Goal: Task Accomplishment & Management: Manage account settings

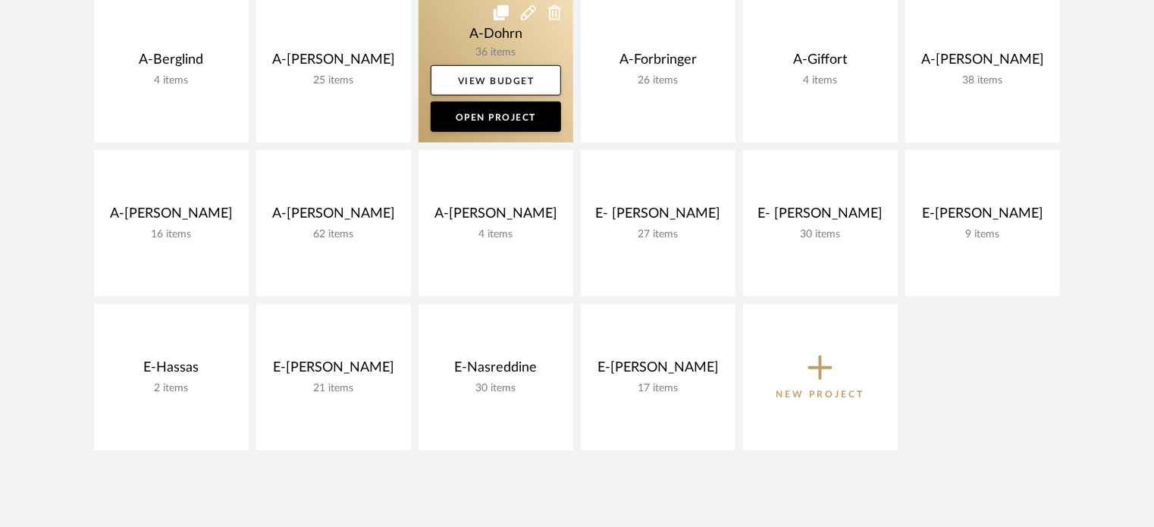
scroll to position [542, 0]
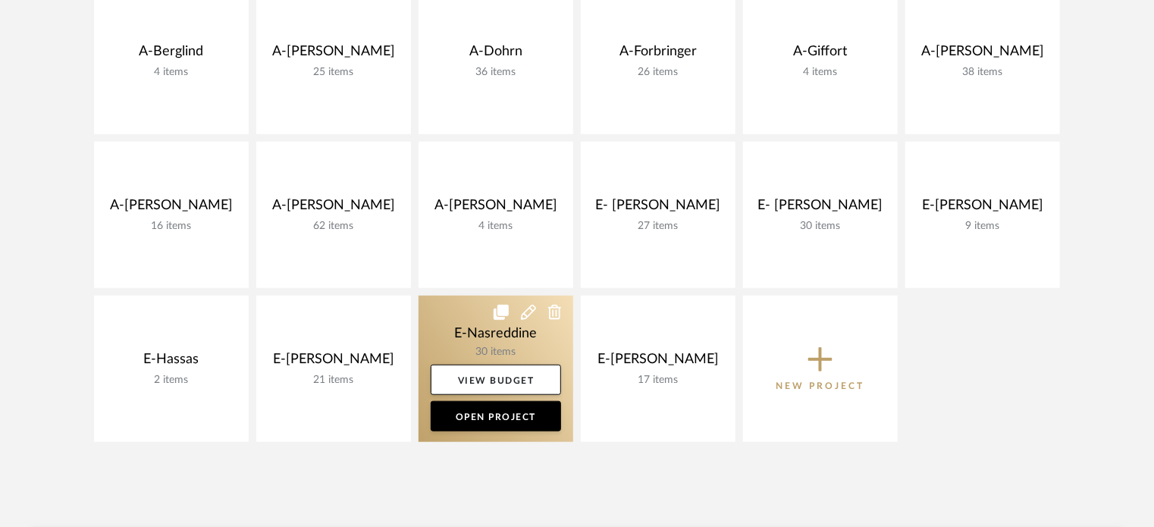
click at [457, 327] on link at bounding box center [495, 369] width 155 height 146
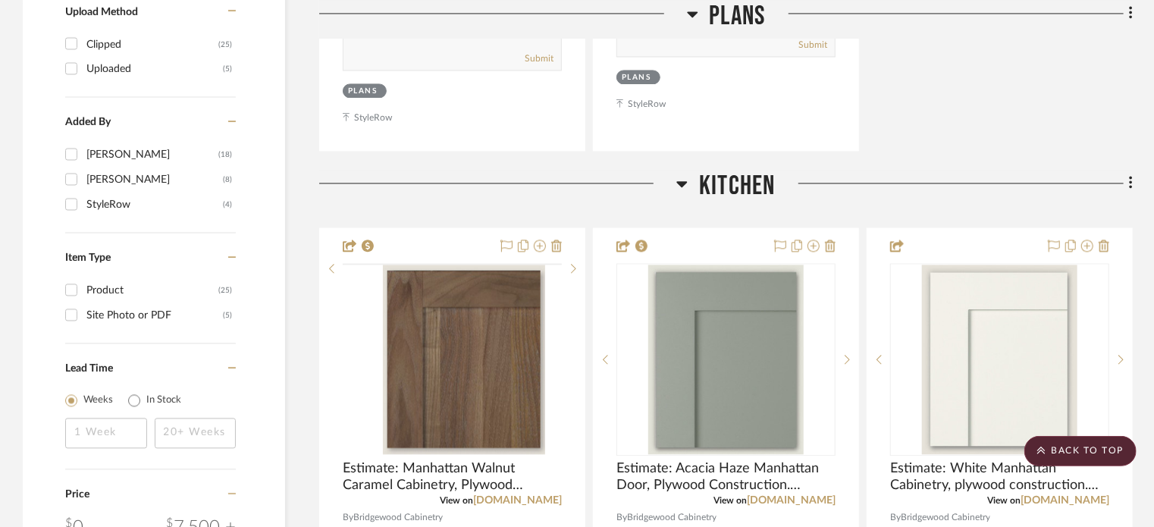
scroll to position [1877, 0]
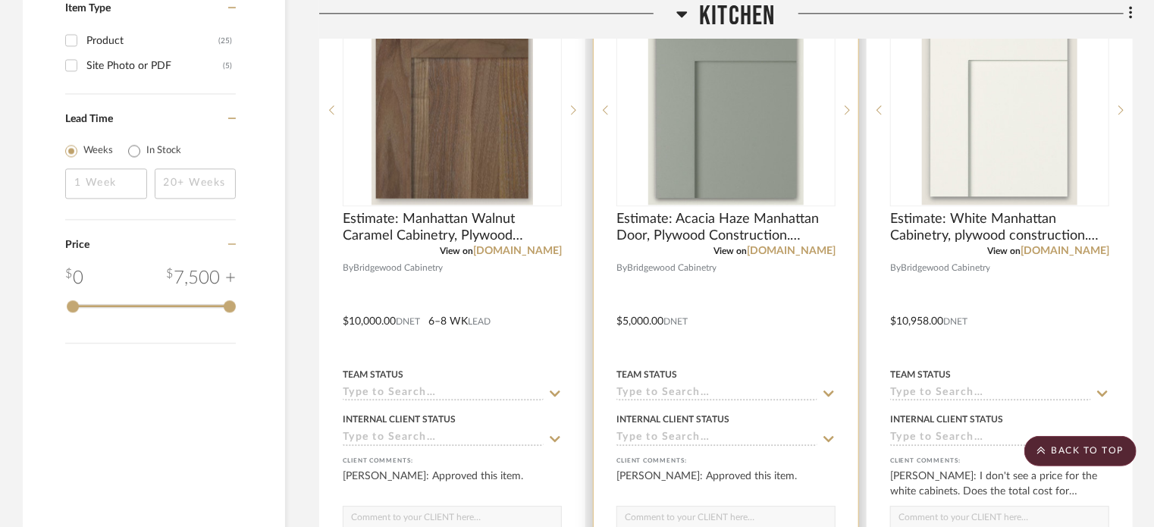
click at [757, 340] on div at bounding box center [725, 310] width 265 height 663
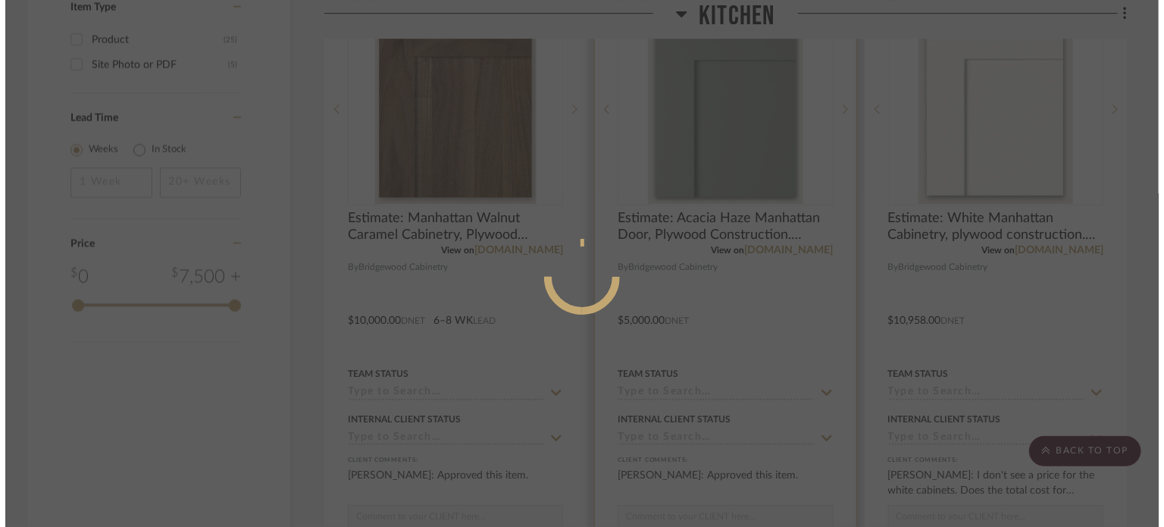
scroll to position [0, 0]
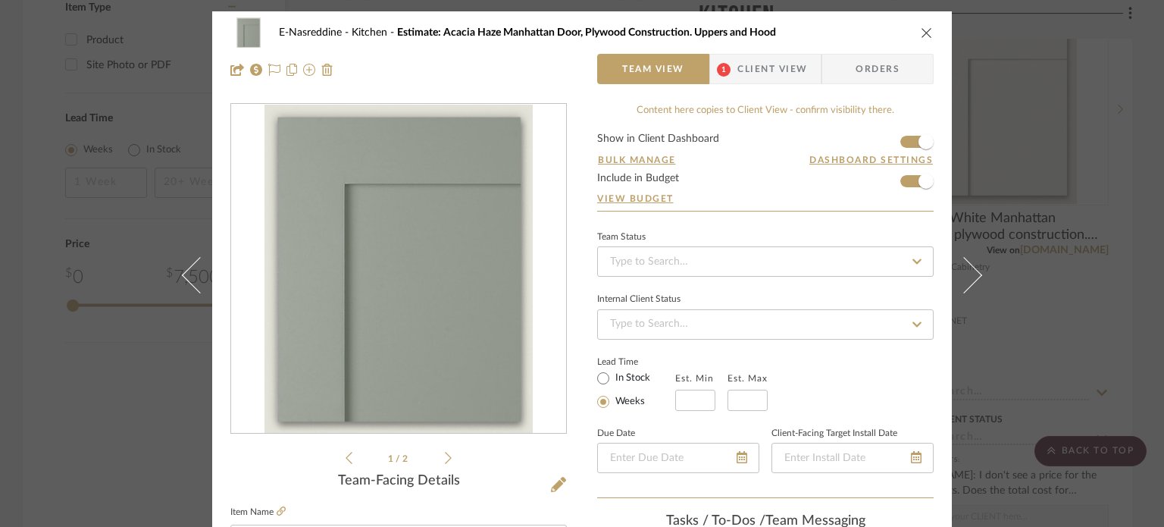
click at [20, 373] on div "E-Nasreddine Kitchen Estimate: Acacia Haze Manhattan Door, Plywood Construction…" at bounding box center [582, 263] width 1164 height 527
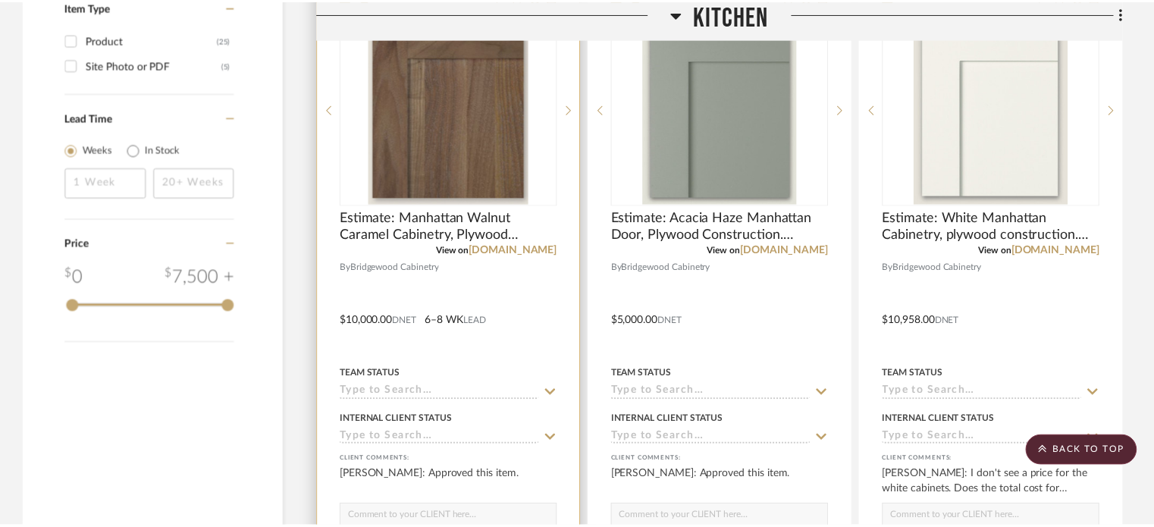
scroll to position [1877, 0]
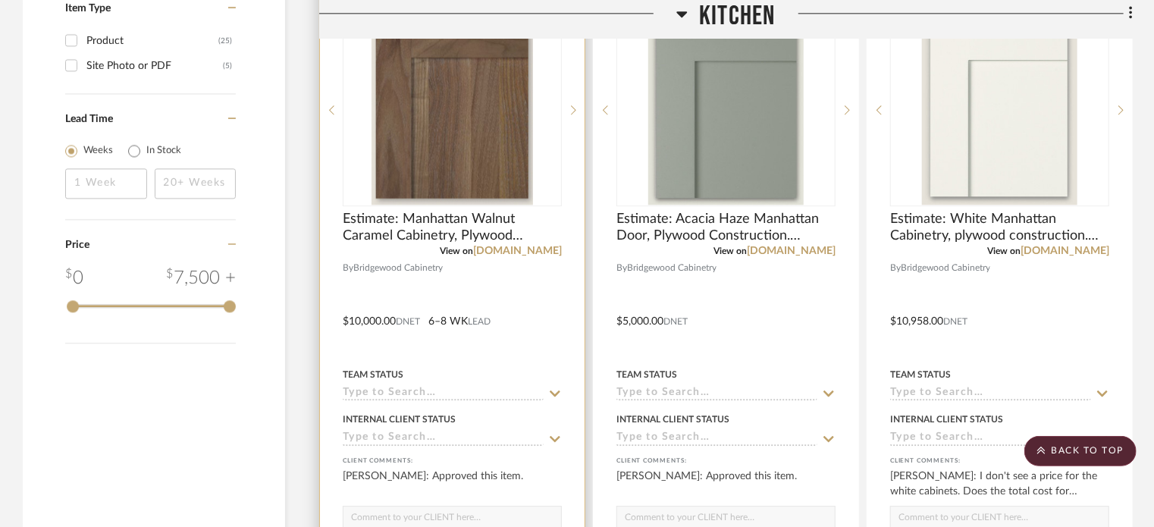
click at [461, 358] on div at bounding box center [452, 310] width 265 height 663
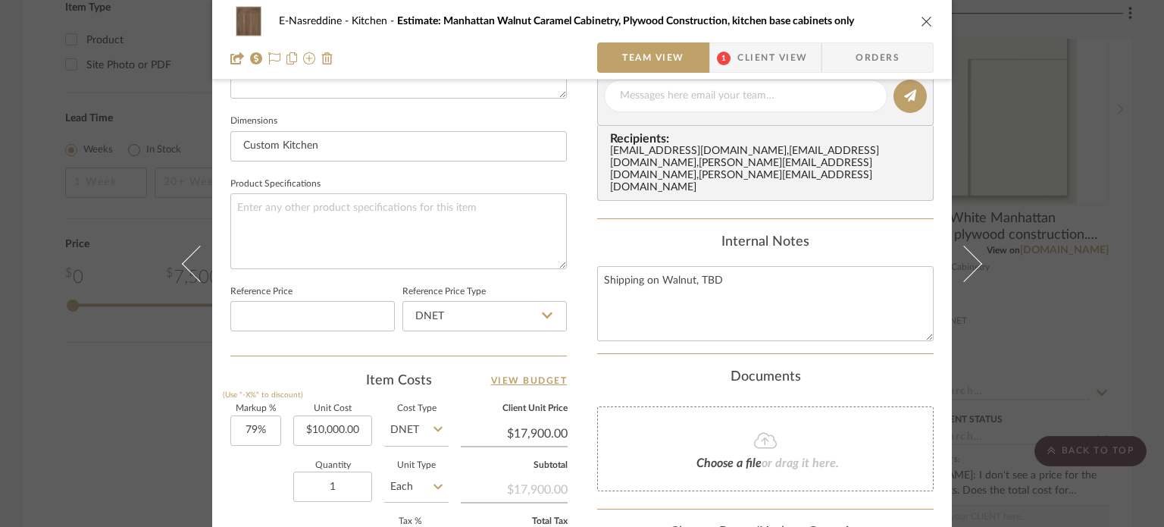
scroll to position [627, 0]
click at [359, 426] on input "10000.00" at bounding box center [332, 430] width 79 height 30
paste input "9065.12"
type input "$9,065.12"
type input "$16,226.56"
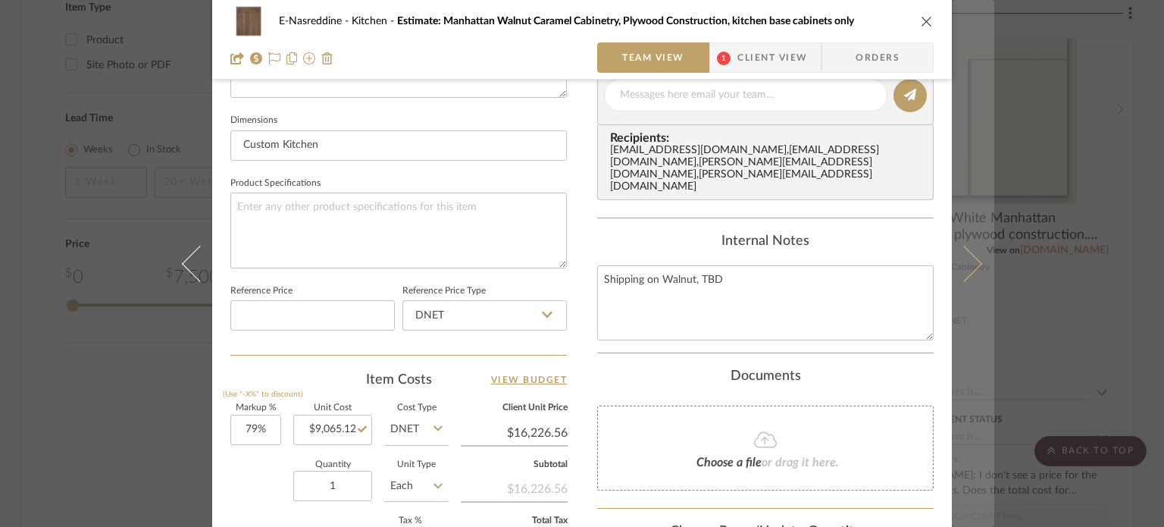
click at [964, 278] on button at bounding box center [973, 263] width 42 height 527
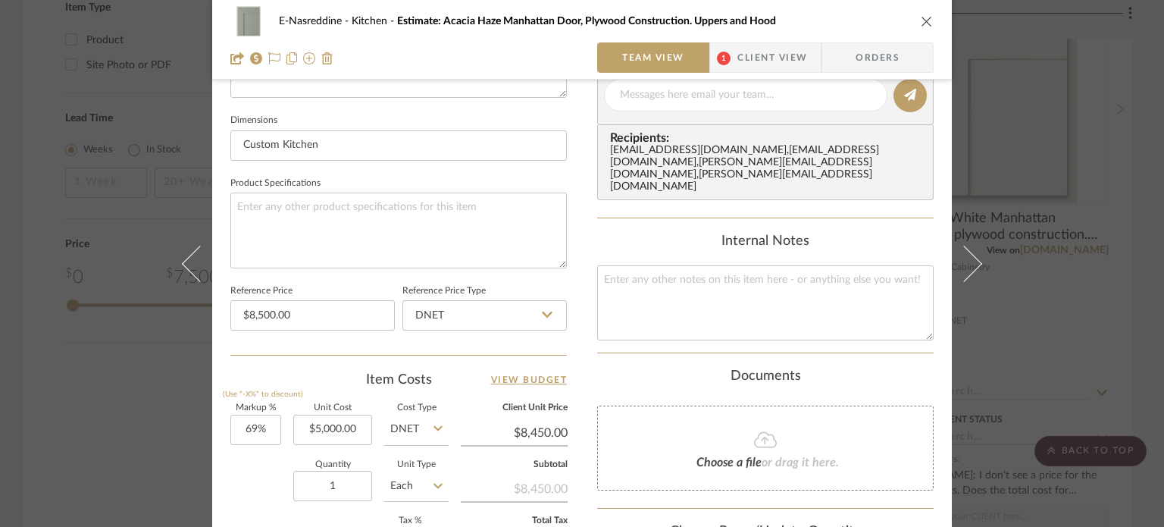
click at [964, 278] on button at bounding box center [973, 263] width 42 height 527
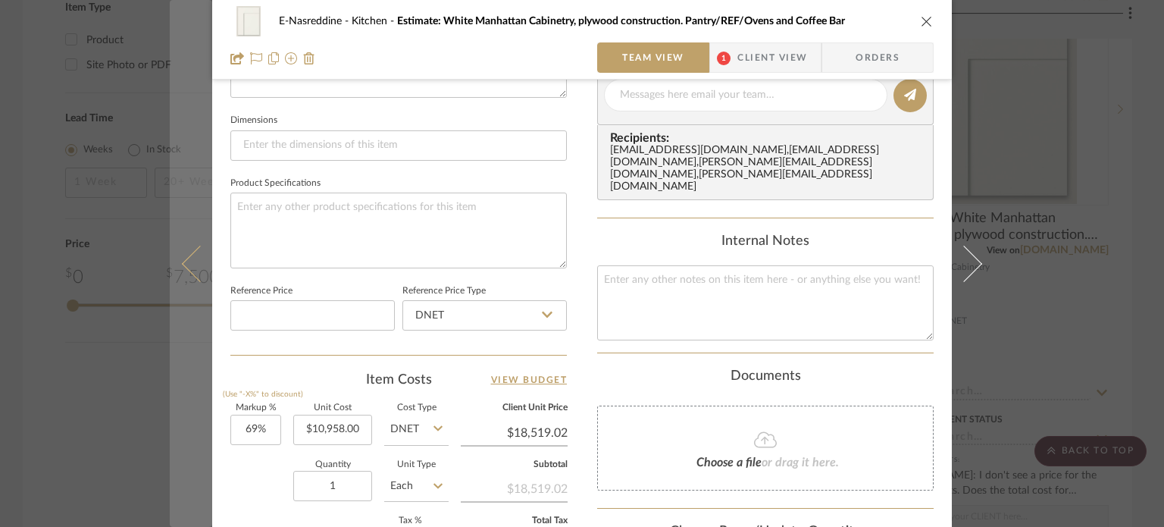
click at [193, 269] on icon at bounding box center [200, 263] width 36 height 36
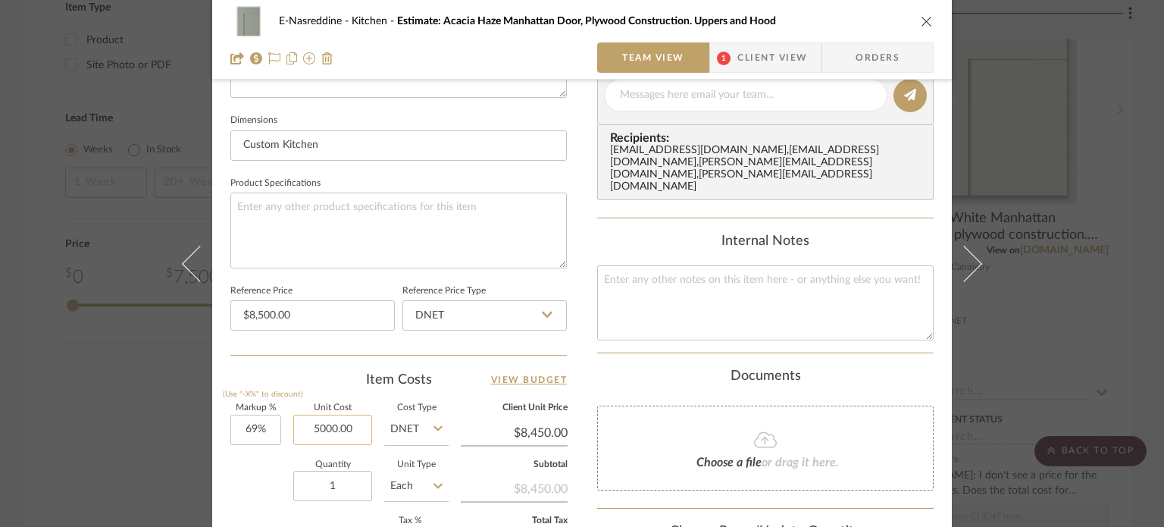
click at [355, 429] on input "5000.00" at bounding box center [332, 430] width 79 height 30
paste input "58.9"
type input "$5,058.90"
type input "$8,549.54"
click at [0, 451] on div "E-Nasreddine Kitchen Estimate: Acacia Haze Manhattan Door, Plywood Construction…" at bounding box center [582, 263] width 1164 height 527
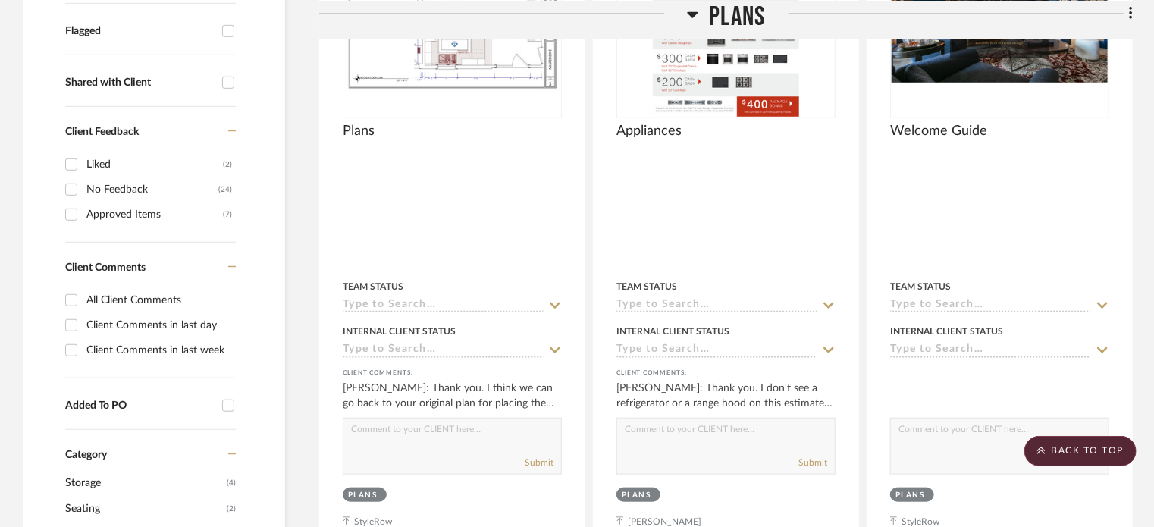
scroll to position [0, 0]
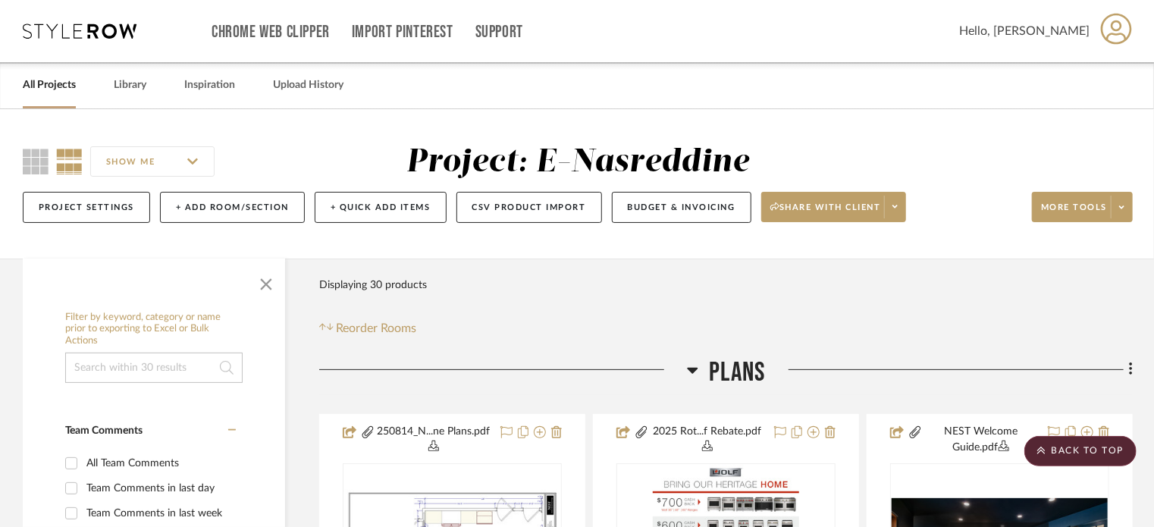
click at [49, 89] on link "All Projects" at bounding box center [49, 85] width 53 height 20
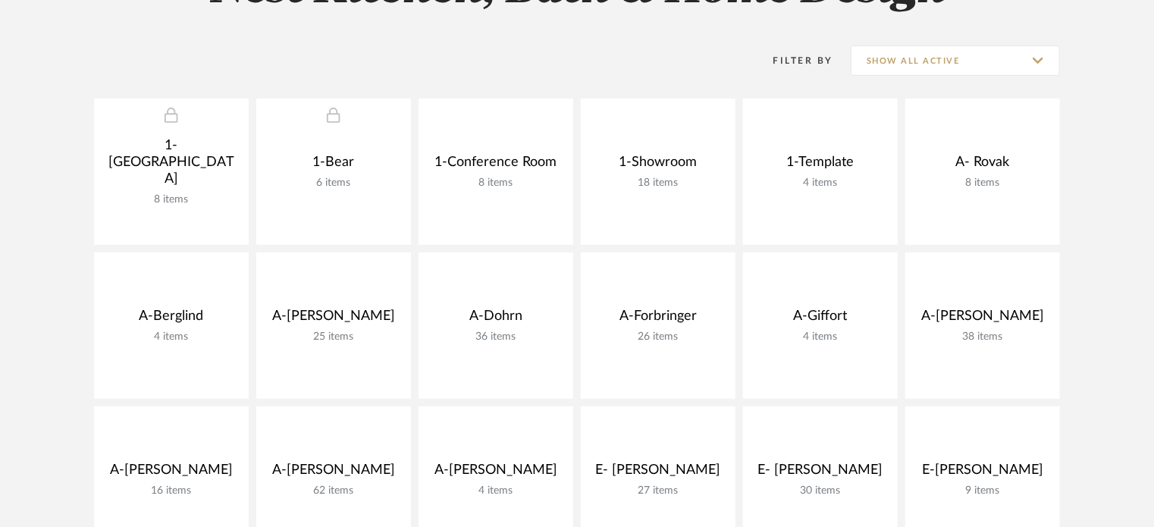
scroll to position [279, 0]
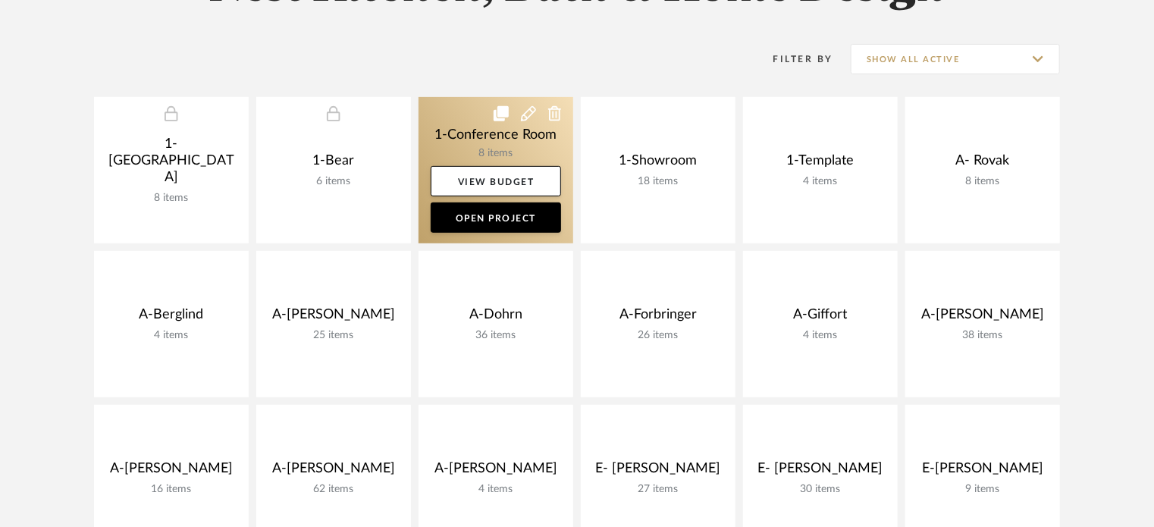
click at [446, 139] on link at bounding box center [495, 170] width 155 height 146
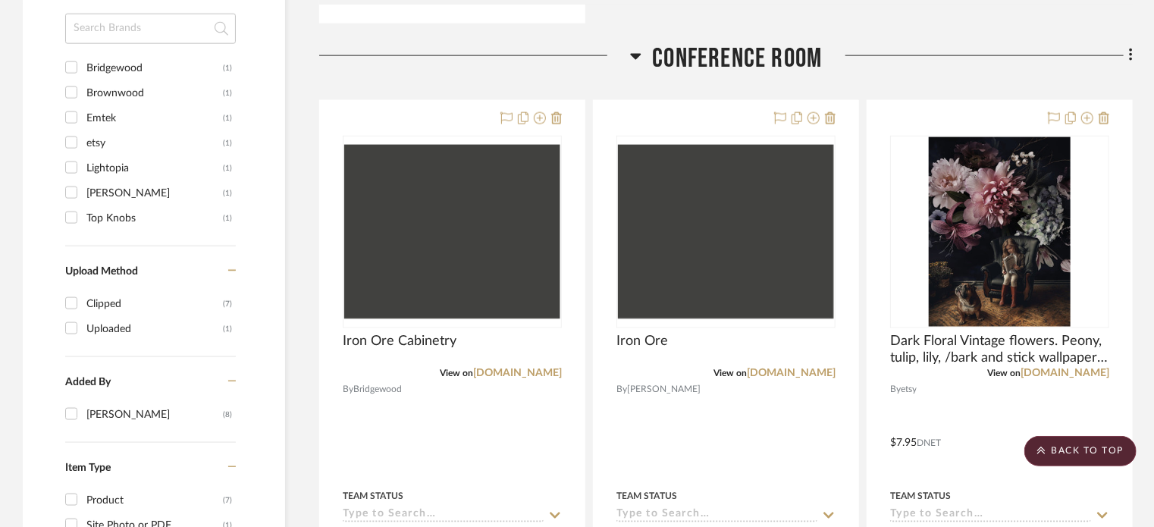
scroll to position [1058, 0]
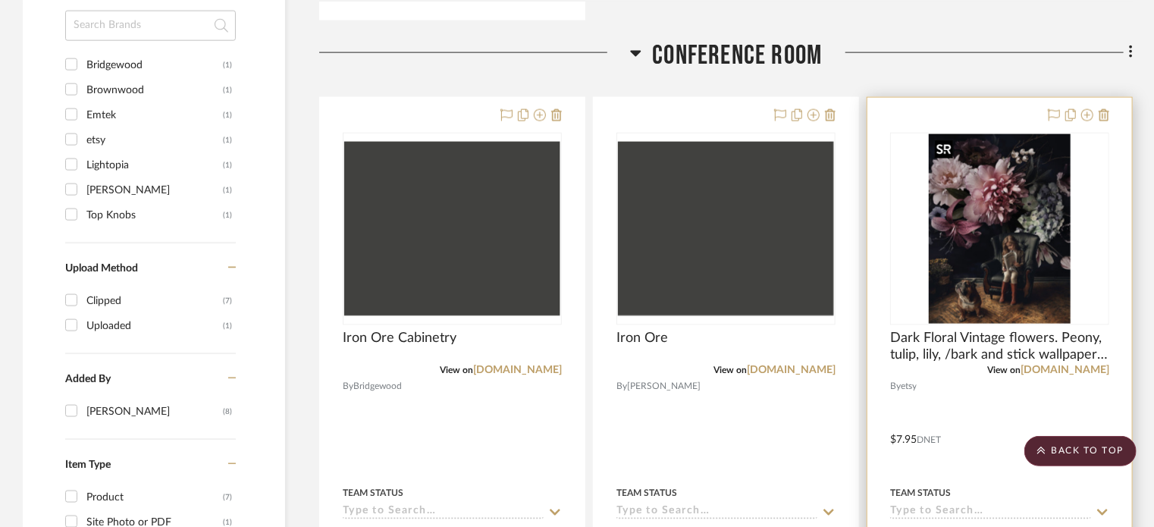
click at [0, 0] on img at bounding box center [0, 0] width 0 height 0
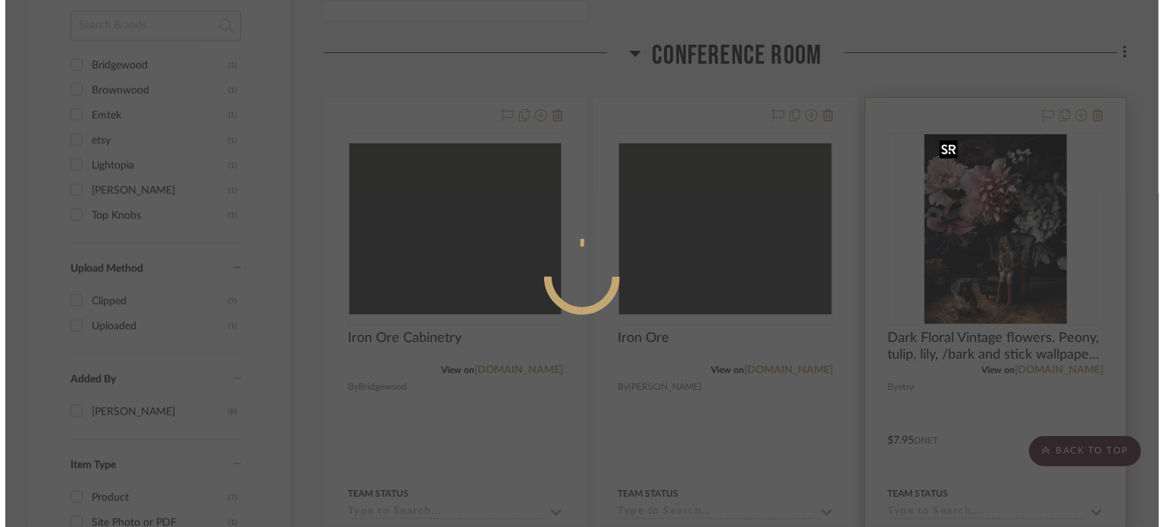
scroll to position [0, 0]
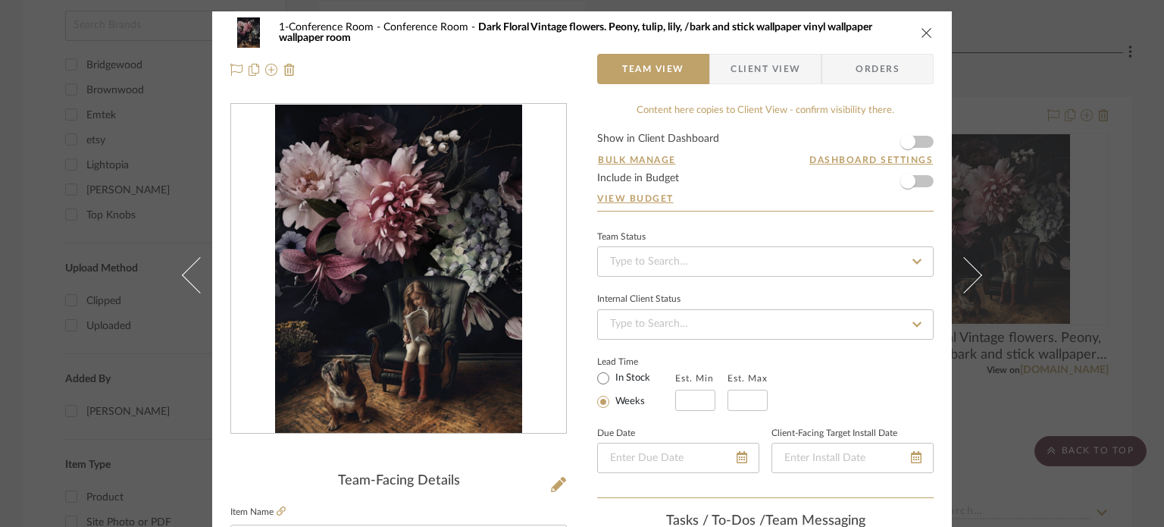
click at [545, 309] on div "0" at bounding box center [398, 269] width 335 height 329
click at [76, 409] on div "1-Conference Room Conference Room Dark Floral Vintage flowers. Peony, tulip, li…" at bounding box center [582, 263] width 1164 height 527
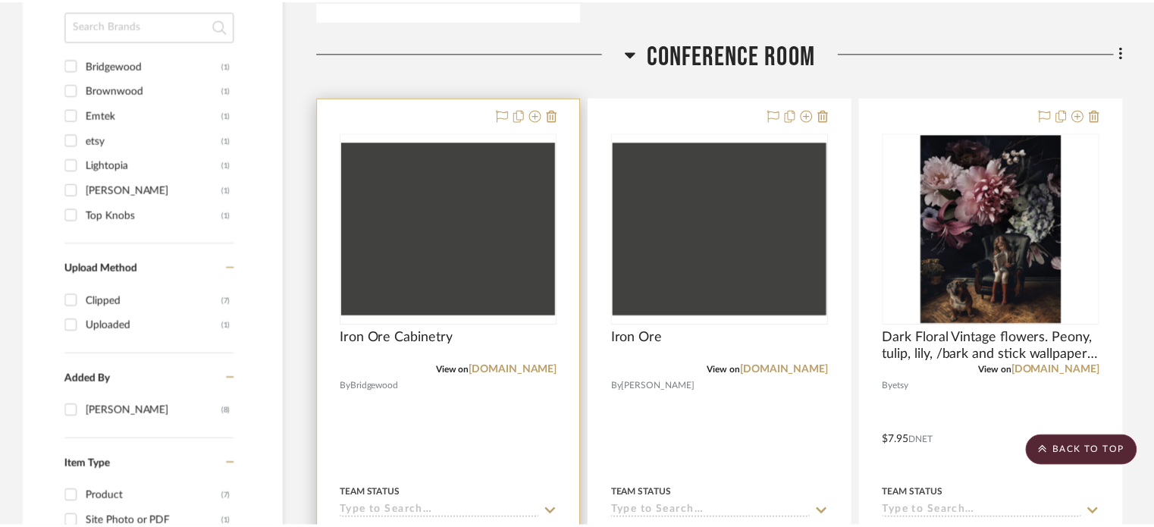
scroll to position [1058, 0]
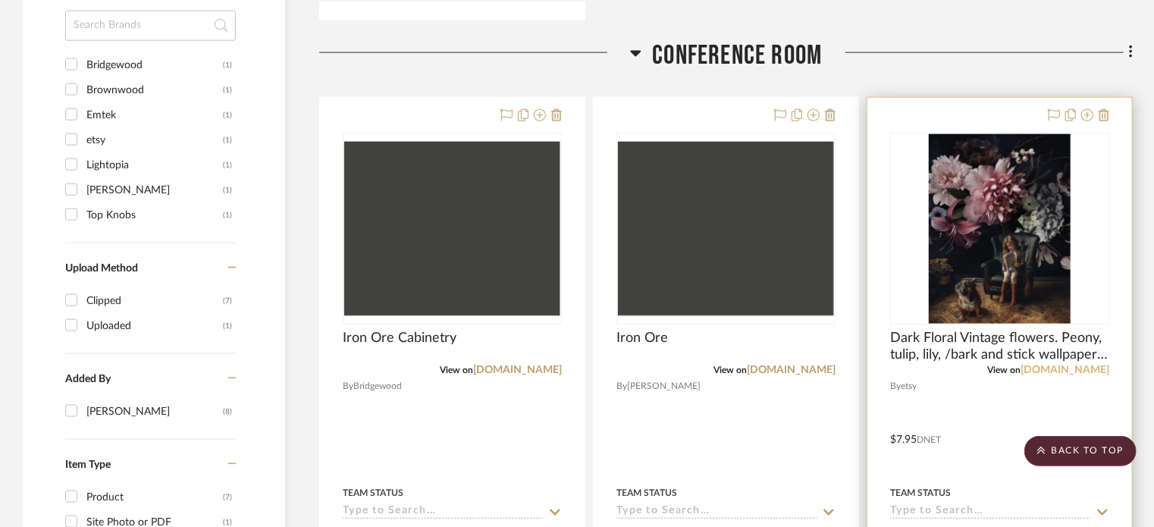
click at [1101, 369] on link "[DOMAIN_NAME]" at bounding box center [1064, 370] width 89 height 11
